Goal: Task Accomplishment & Management: Manage account settings

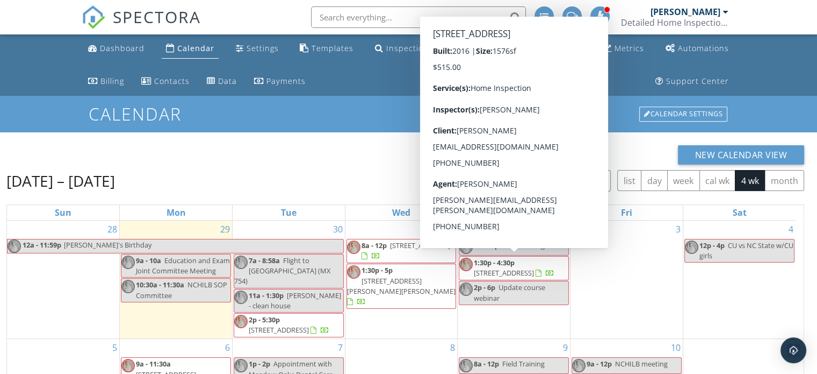
click at [506, 268] on span "[STREET_ADDRESS]" at bounding box center [504, 273] width 60 height 10
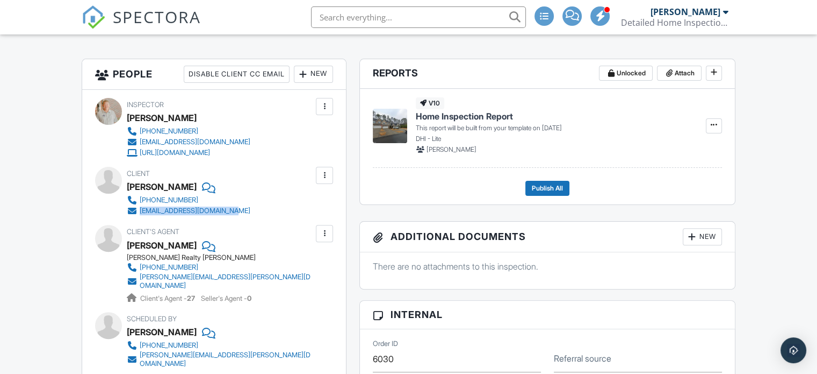
drag, startPoint x: 235, startPoint y: 210, endPoint x: 141, endPoint y: 216, distance: 94.2
click at [141, 216] on div "Inspector Eric Coates 919-608-3742 inspect@detailedhomeinspections.com https://…" at bounding box center [214, 252] width 264 height 324
copy div "[EMAIL_ADDRESS][DOMAIN_NAME]"
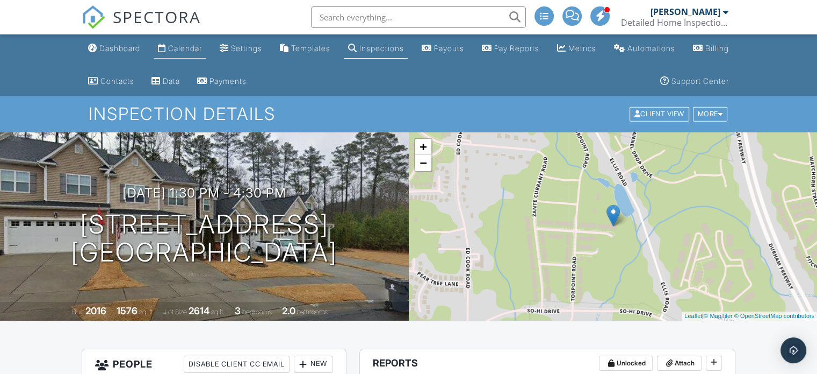
click at [196, 47] on div "Calendar" at bounding box center [185, 48] width 34 height 9
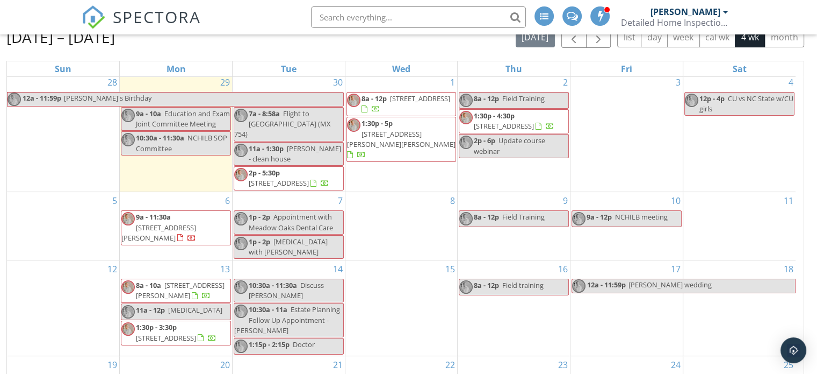
scroll to position [161, 0]
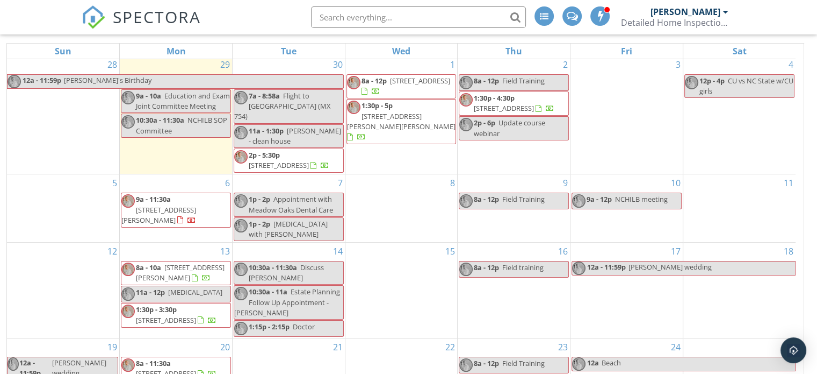
click at [499, 103] on span "[STREET_ADDRESS]" at bounding box center [504, 108] width 60 height 10
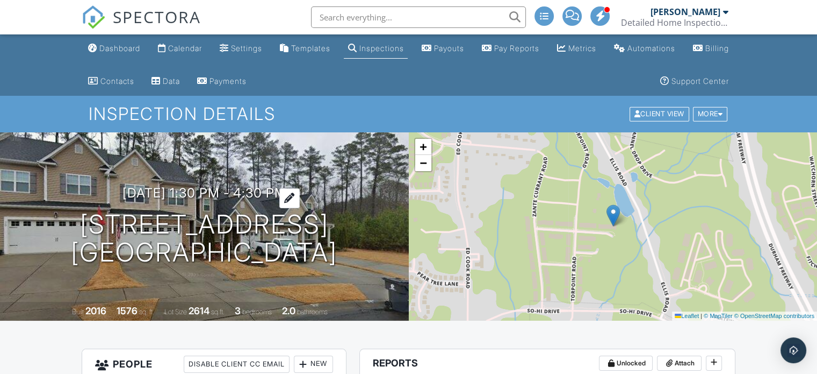
click at [178, 192] on h3 "10/02/2025 1:30 pm - 4:30 pm" at bounding box center [205, 192] width 164 height 15
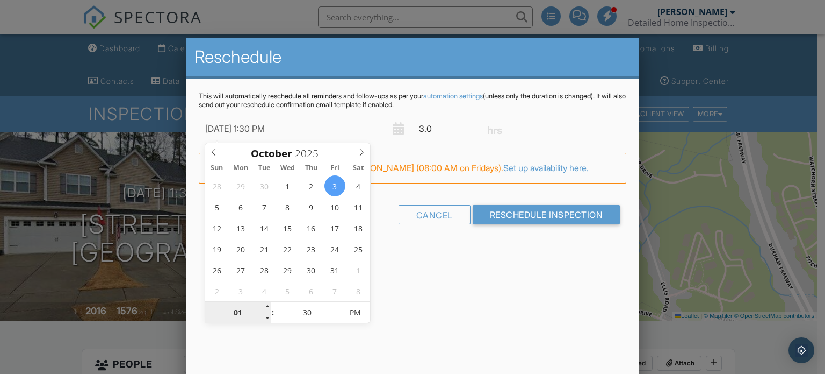
click at [262, 318] on input "01" at bounding box center [238, 312] width 66 height 21
type input "10/03/2025 12:30 PM"
type input "12"
click at [264, 316] on span at bounding box center [268, 317] width 8 height 11
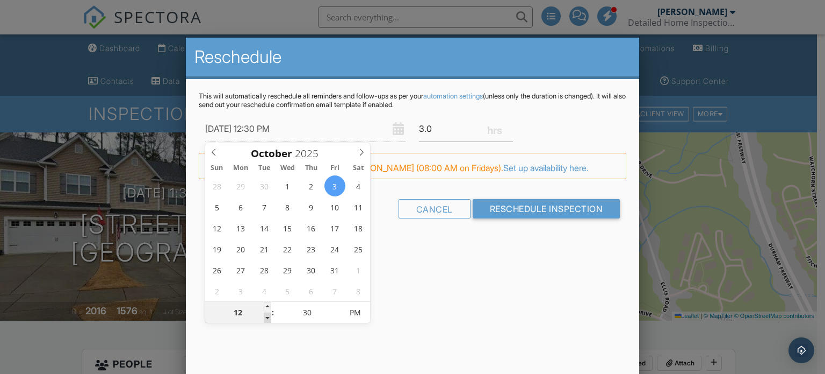
type input "10/03/2025 11:30 AM"
type input "11"
click at [264, 316] on span at bounding box center [268, 317] width 8 height 11
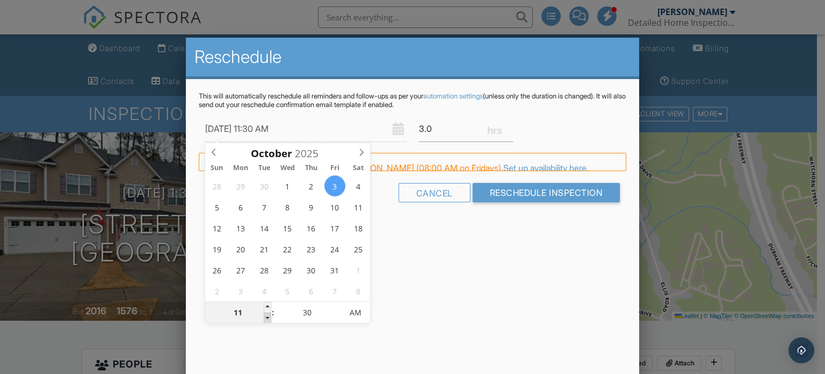
type input "10/03/2025 10:30 AM"
type input "10"
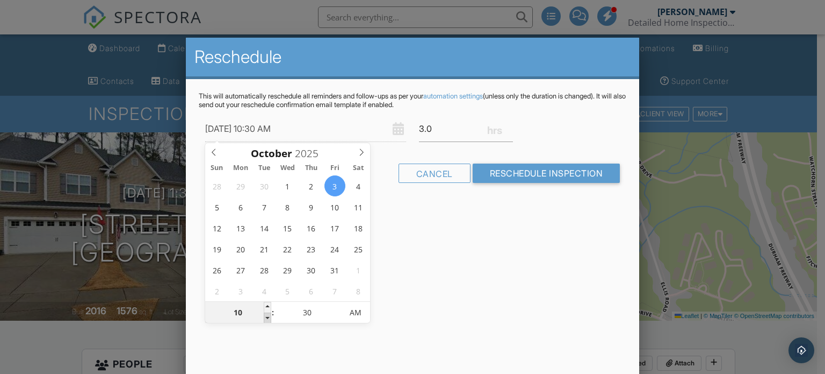
click at [264, 316] on span at bounding box center [268, 317] width 8 height 11
type input "10/03/2025 9:30 AM"
type input "09"
click at [264, 316] on span at bounding box center [268, 317] width 8 height 11
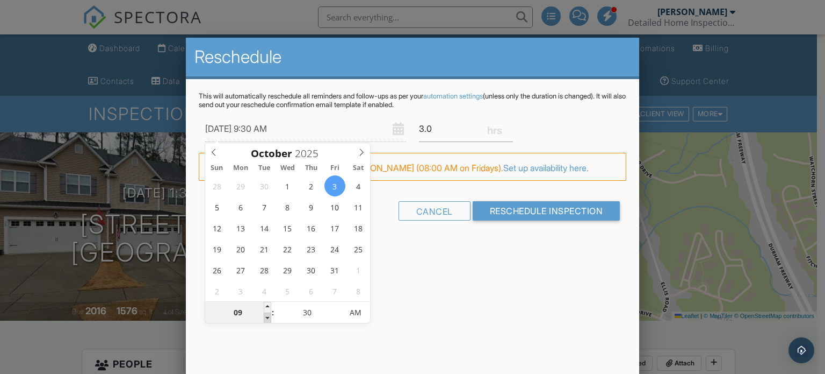
type input "10/03/2025 8:30 AM"
type input "08"
click at [264, 316] on span at bounding box center [268, 317] width 8 height 11
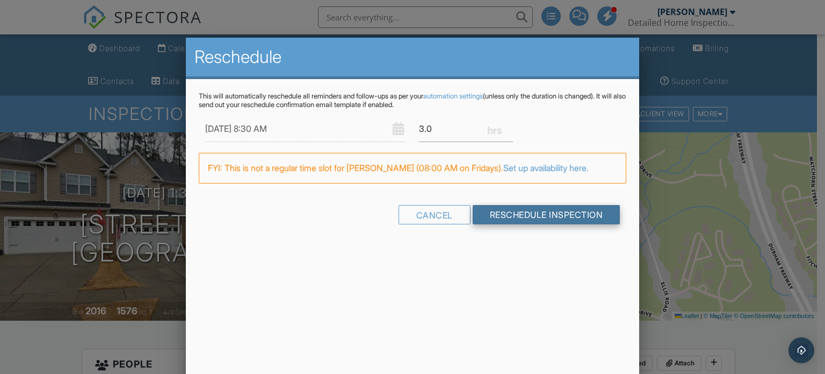
click at [512, 212] on input "Reschedule Inspection" at bounding box center [547, 214] width 148 height 19
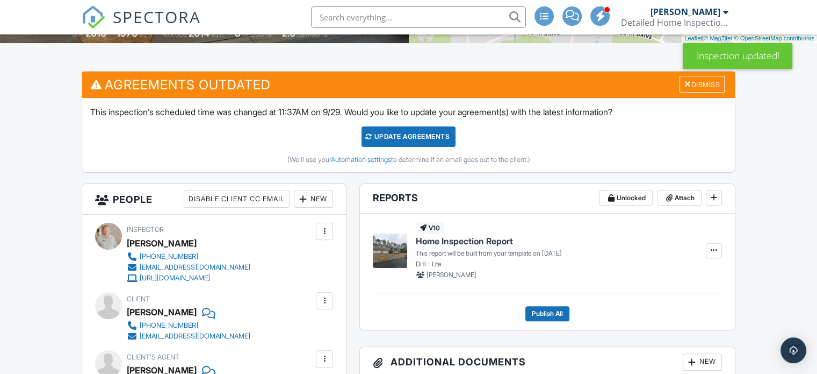
scroll to position [215, 0]
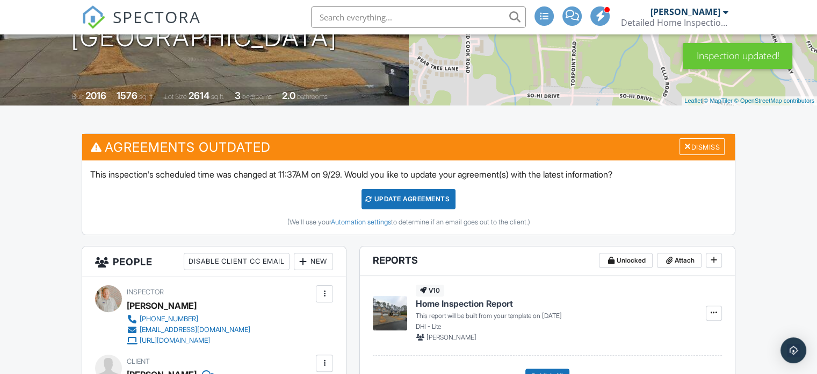
click at [396, 193] on div "Update Agreements" at bounding box center [409, 199] width 94 height 20
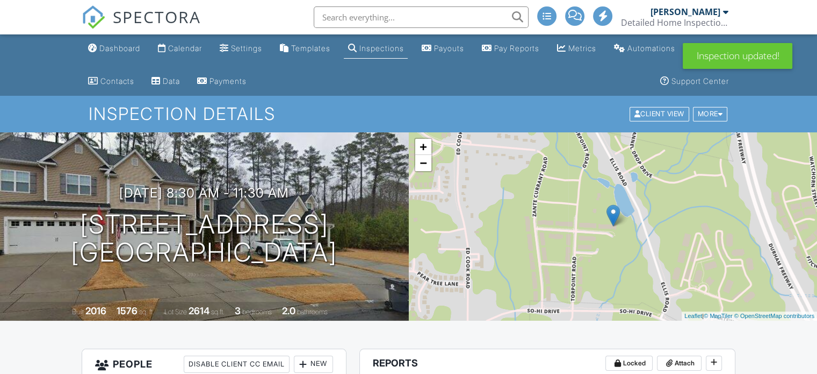
click at [181, 45] on div "Calendar" at bounding box center [185, 48] width 34 height 9
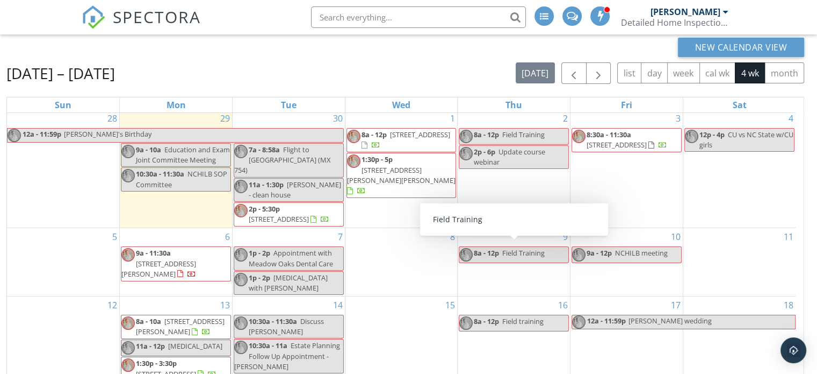
scroll to position [161, 0]
